Goal: Task Accomplishment & Management: Manage account settings

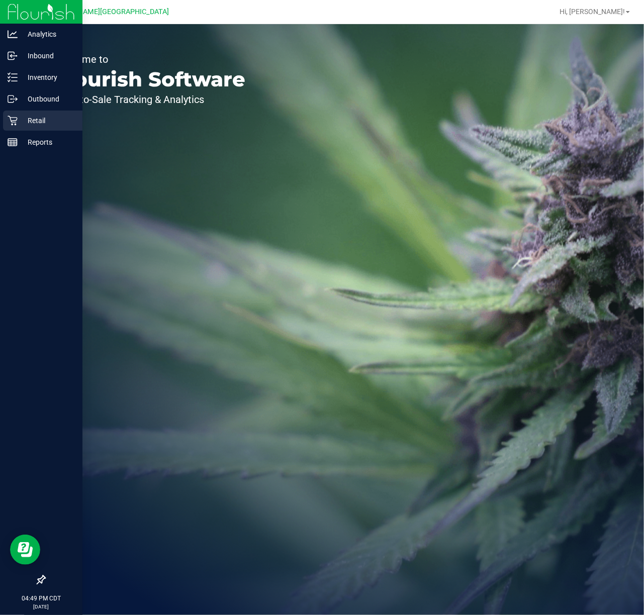
click at [8, 123] on icon at bounding box center [13, 121] width 10 height 10
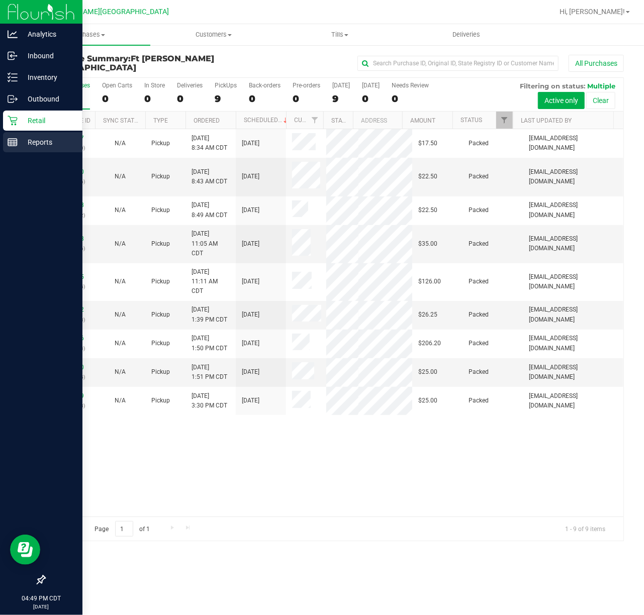
click at [35, 142] on p "Reports" at bounding box center [48, 142] width 60 height 12
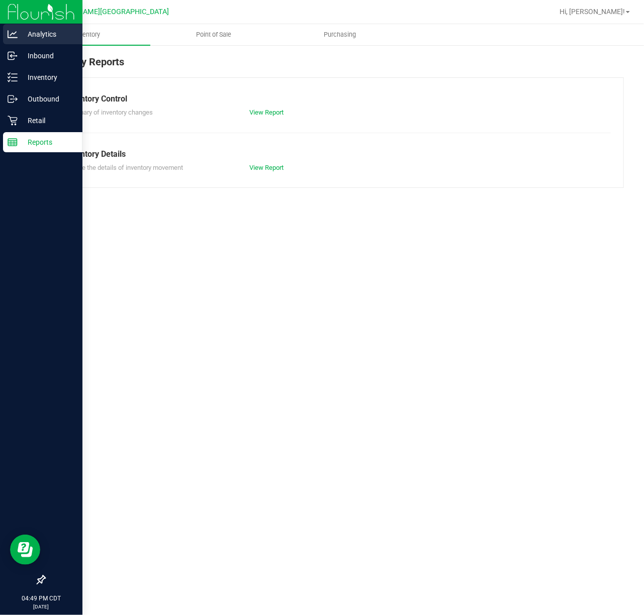
click at [14, 32] on icon at bounding box center [13, 34] width 10 height 10
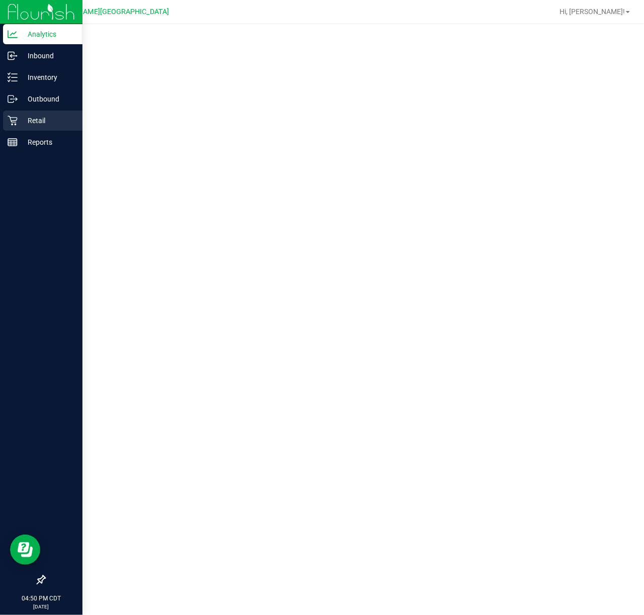
click at [9, 119] on icon at bounding box center [13, 121] width 10 height 10
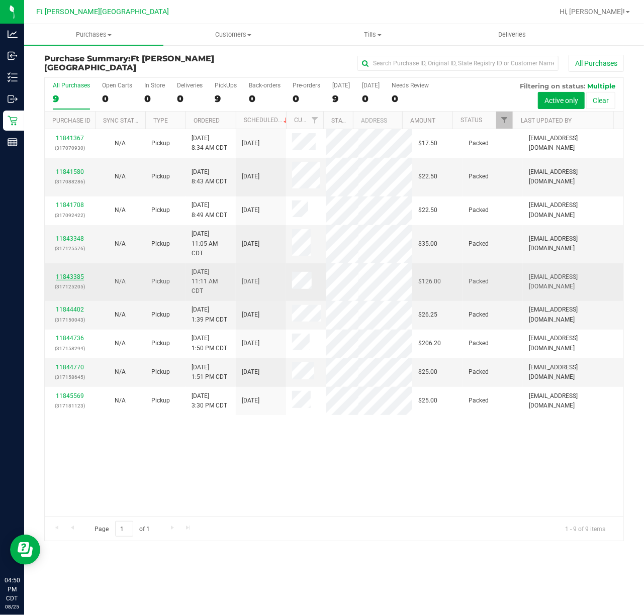
click at [77, 273] on link "11843385" at bounding box center [70, 276] width 28 height 7
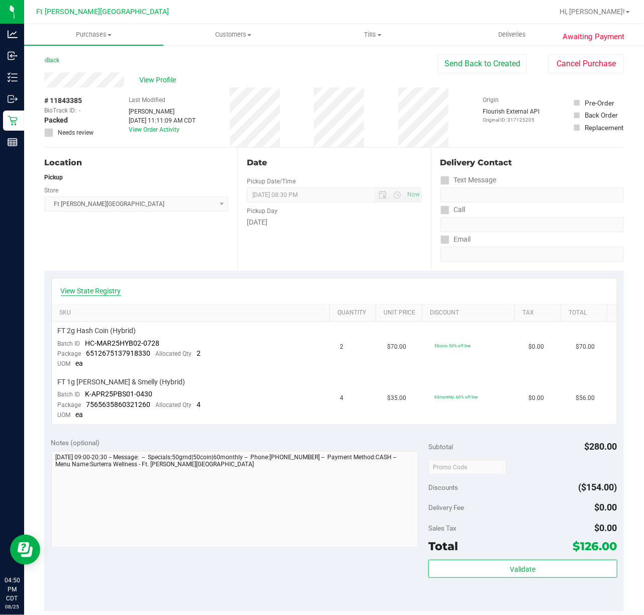
click at [109, 289] on link "View State Registry" at bounding box center [91, 291] width 60 height 10
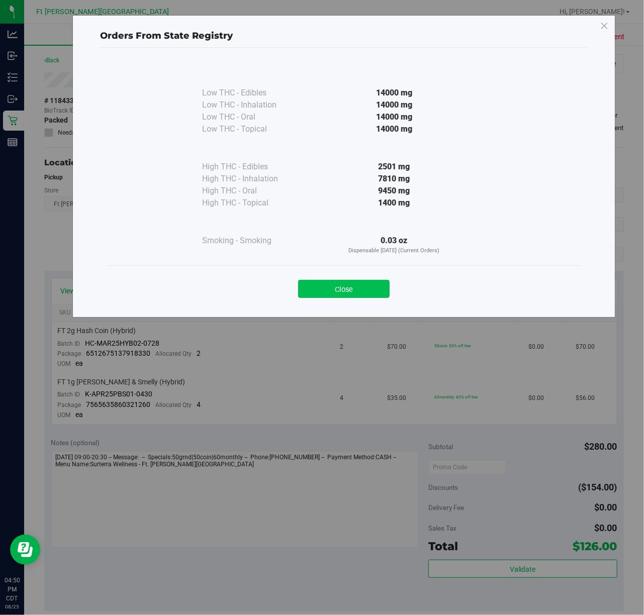
click at [322, 286] on button "Close" at bounding box center [343, 289] width 91 height 18
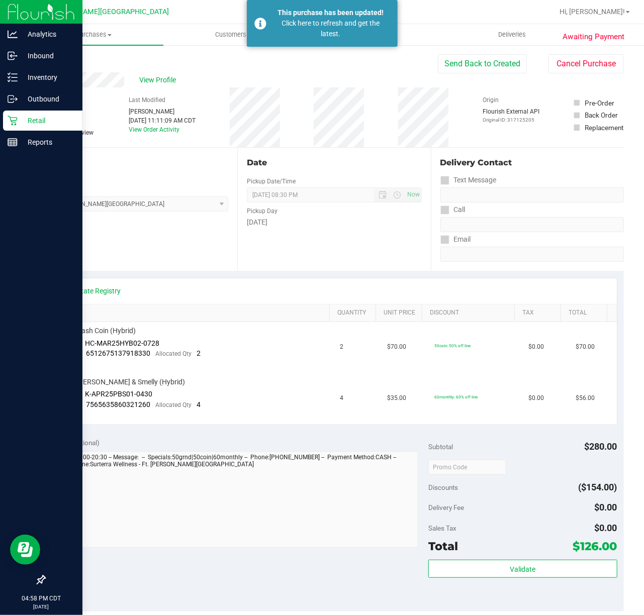
click at [28, 119] on p "Retail" at bounding box center [48, 121] width 60 height 12
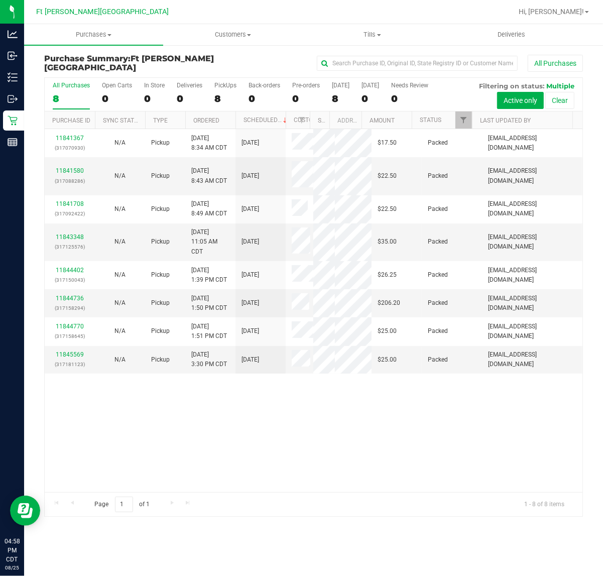
drag, startPoint x: 634, startPoint y: 25, endPoint x: 224, endPoint y: 438, distance: 581.9
click at [224, 438] on div "11841367 (317070930) N/A Pickup [DATE] 8:34 AM CDT 8/25/2025 $17.50 Packed [EMA…" at bounding box center [314, 310] width 538 height 363
click at [99, 36] on span "Purchases" at bounding box center [93, 34] width 139 height 9
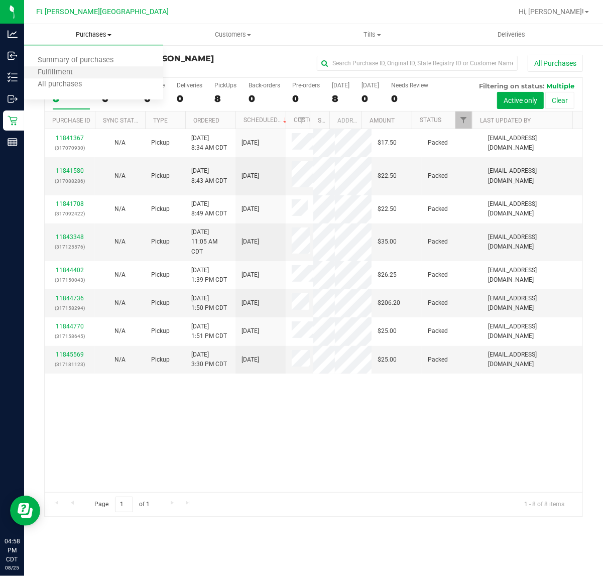
click at [85, 71] on li "Fulfillment" at bounding box center [93, 73] width 139 height 12
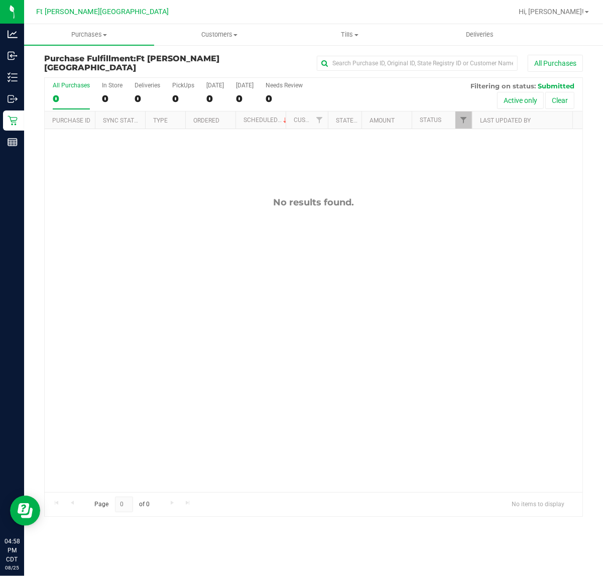
click at [179, 309] on div "No results found." at bounding box center [314, 344] width 538 height 431
click at [566, 18] on div "Hi, [PERSON_NAME]!" at bounding box center [554, 12] width 78 height 18
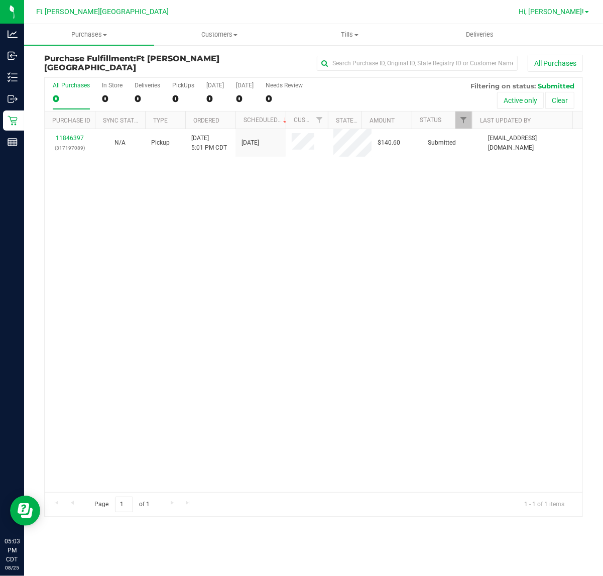
click at [566, 11] on span "Hi, [PERSON_NAME]!" at bounding box center [551, 12] width 65 height 8
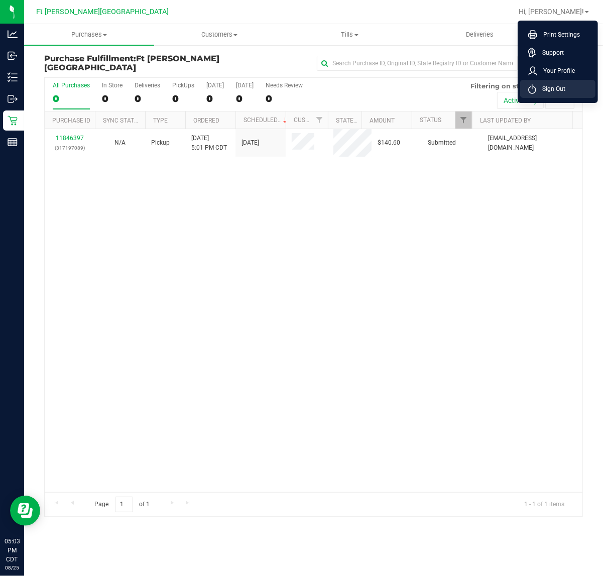
click at [552, 84] on span "Sign Out" at bounding box center [551, 89] width 29 height 10
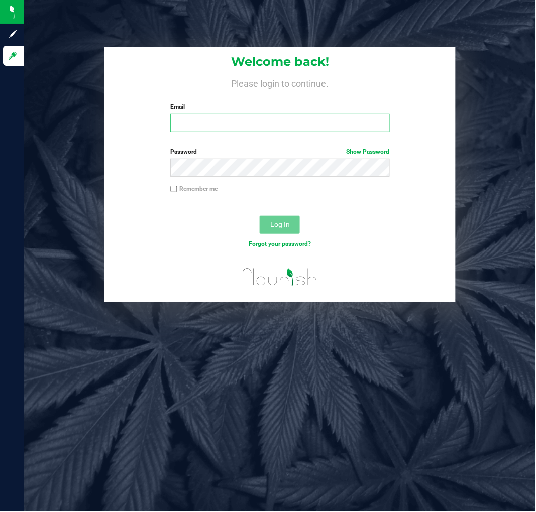
drag, startPoint x: 592, startPoint y: 1, endPoint x: 267, endPoint y: 120, distance: 346.0
click at [267, 120] on input "Email" at bounding box center [279, 123] width 219 height 18
type input "[EMAIL_ADDRESS][DOMAIN_NAME]"
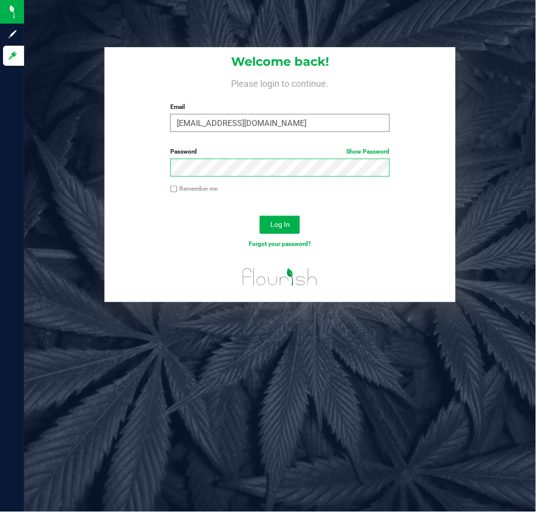
click at [260, 216] on button "Log In" at bounding box center [280, 225] width 40 height 18
